Goal: Information Seeking & Learning: Learn about a topic

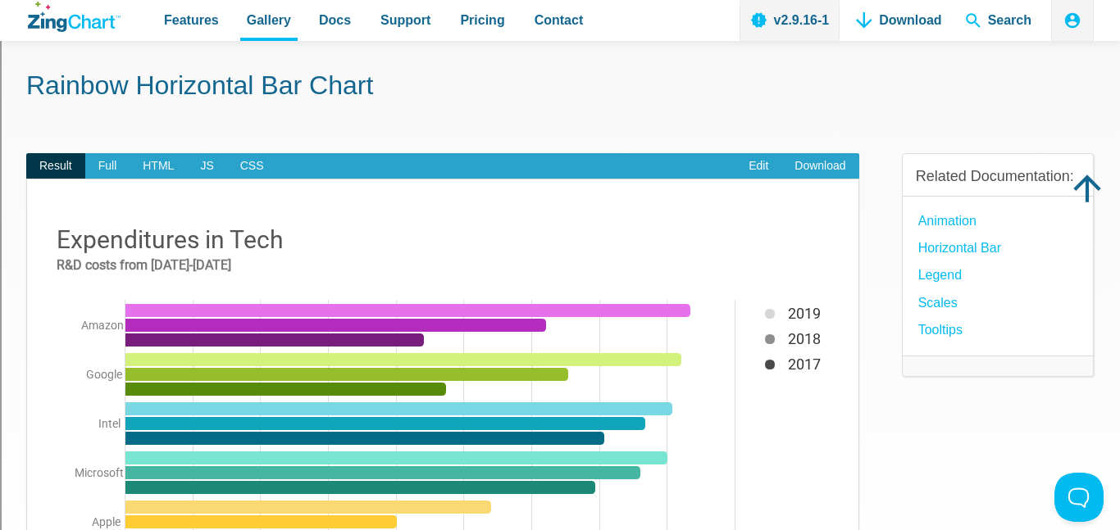
scroll to position [57, 0]
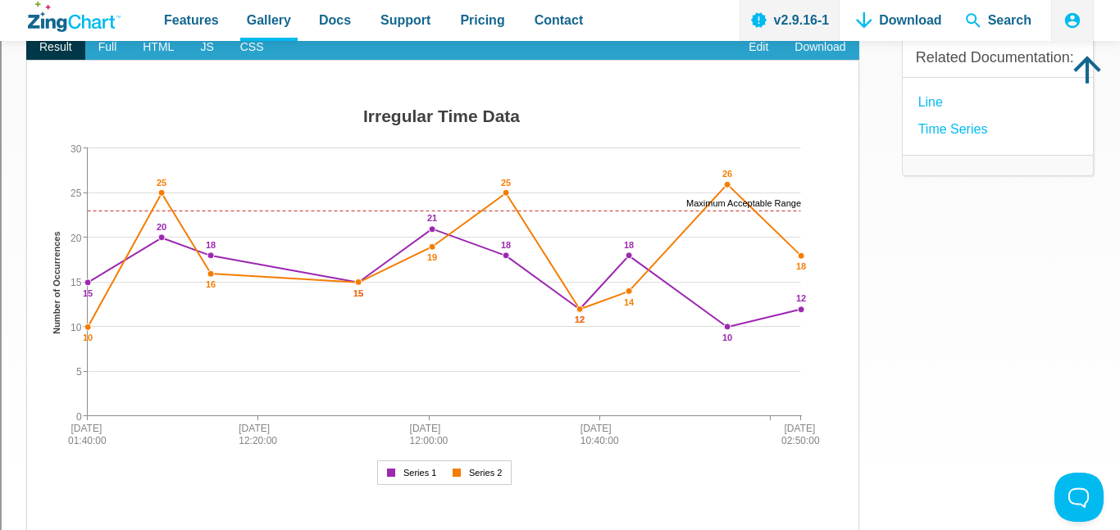
scroll to position [178, 0]
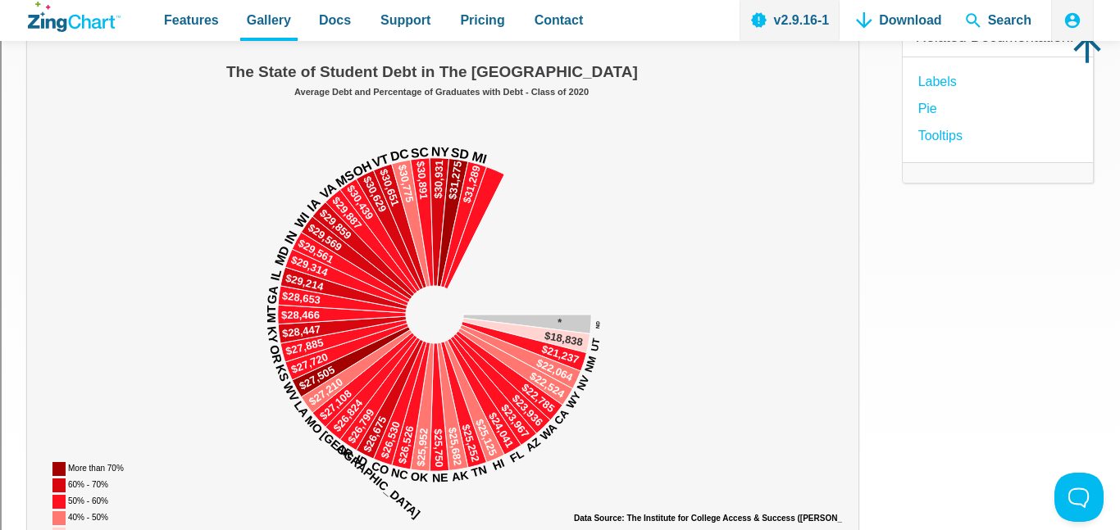
scroll to position [198, 0]
